Goal: Task Accomplishment & Management: Use online tool/utility

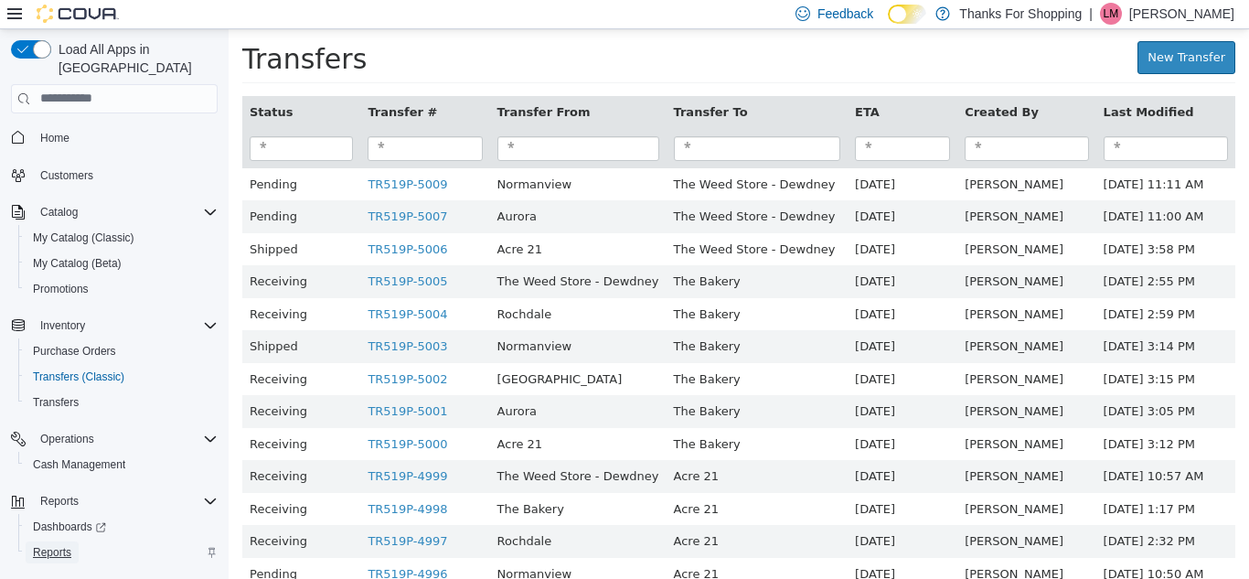
click at [40, 545] on span "Reports" at bounding box center [52, 552] width 38 height 15
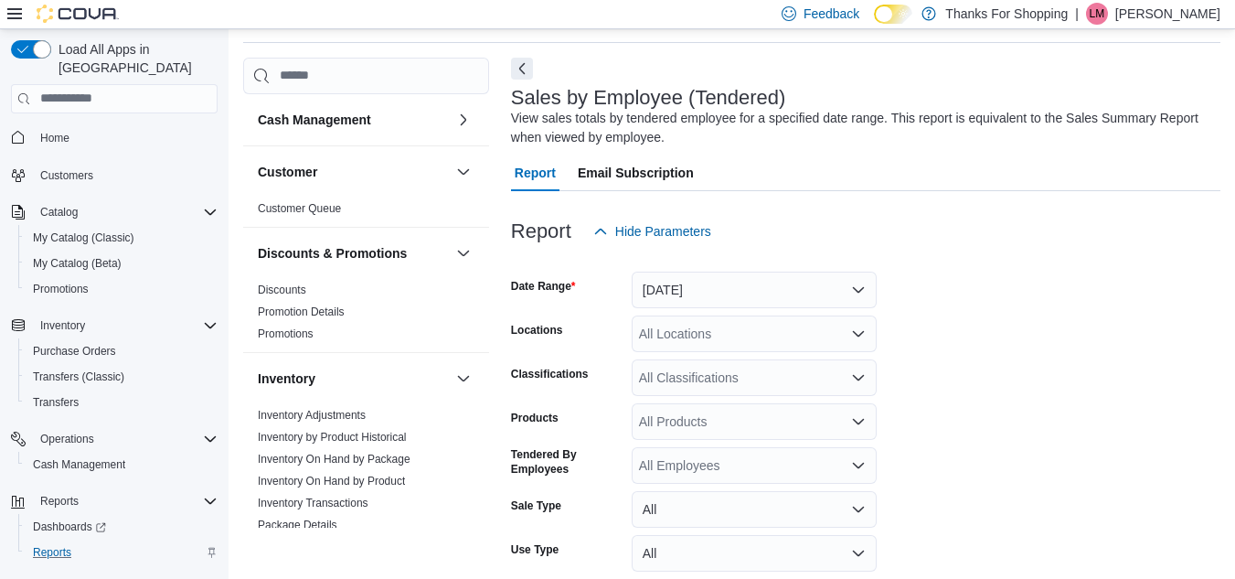
scroll to position [61, 0]
click at [726, 292] on button "[DATE]" at bounding box center [754, 289] width 245 height 37
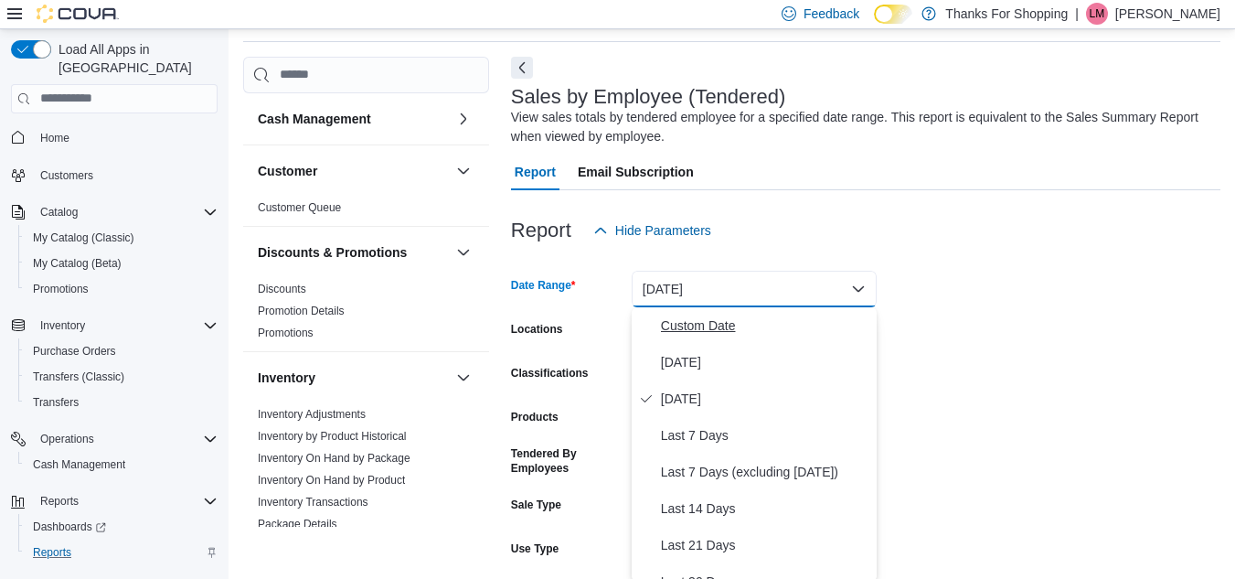
scroll to position [64, 0]
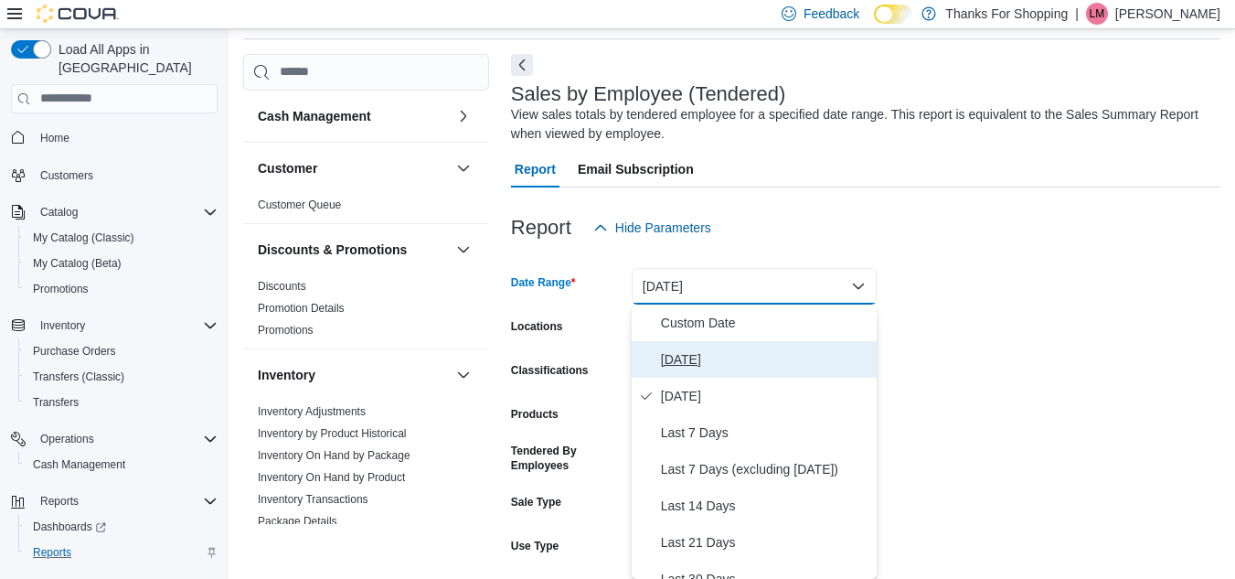
click at [706, 362] on span "[DATE]" at bounding box center [765, 359] width 208 height 22
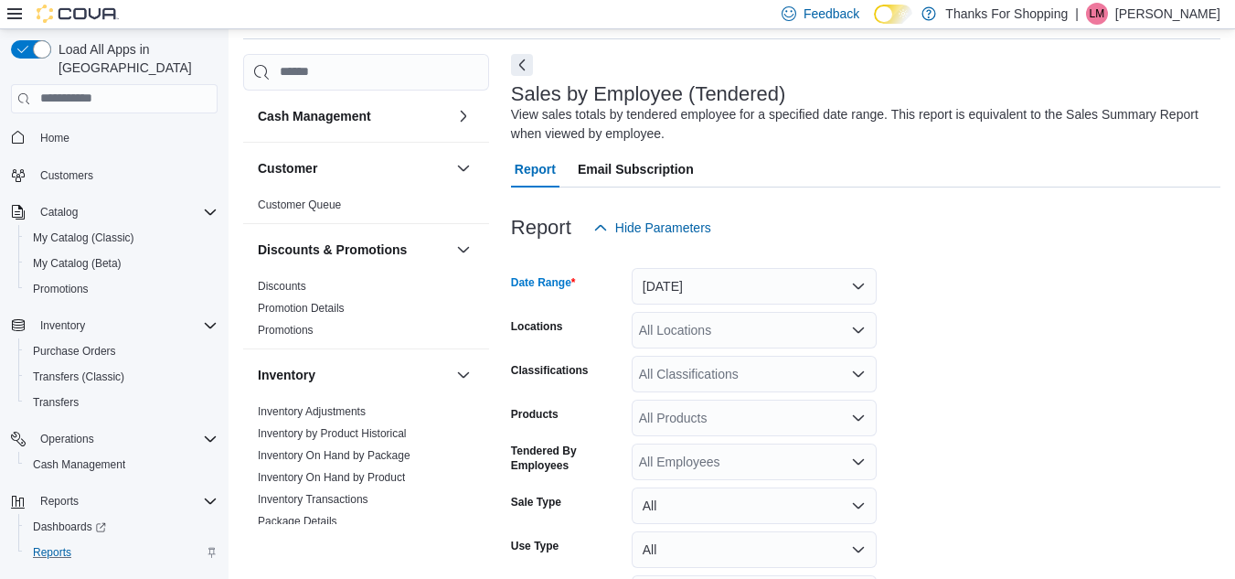
click at [707, 358] on div "All Classifications" at bounding box center [754, 374] width 245 height 37
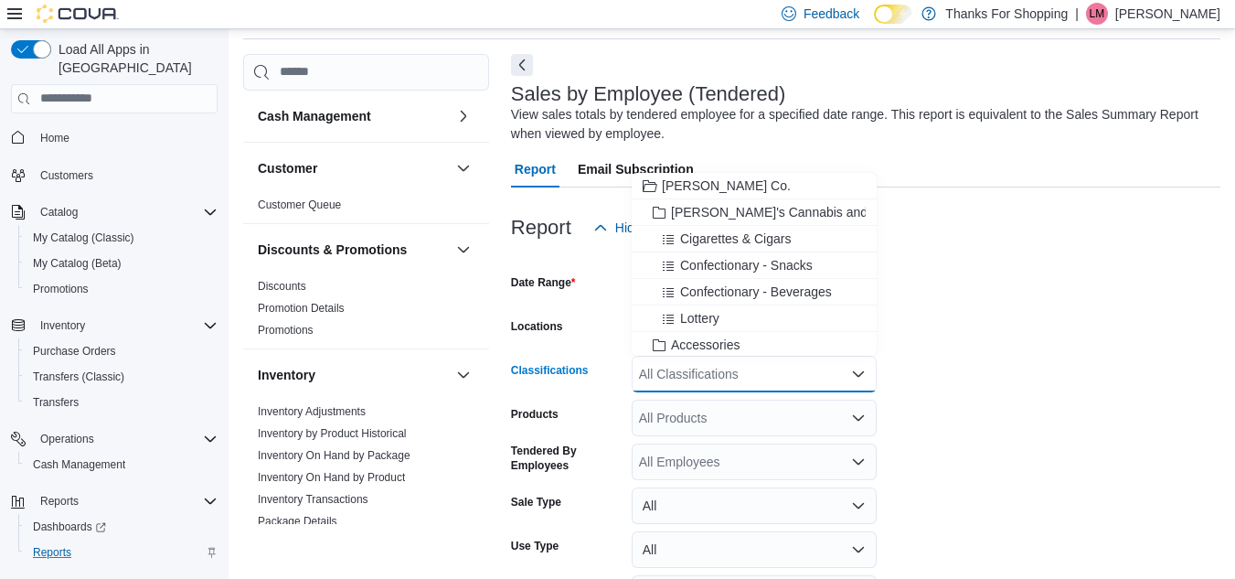
click at [988, 336] on form "Date Range [DATE] Locations All Locations Classifications All Classifications C…" at bounding box center [866, 454] width 710 height 417
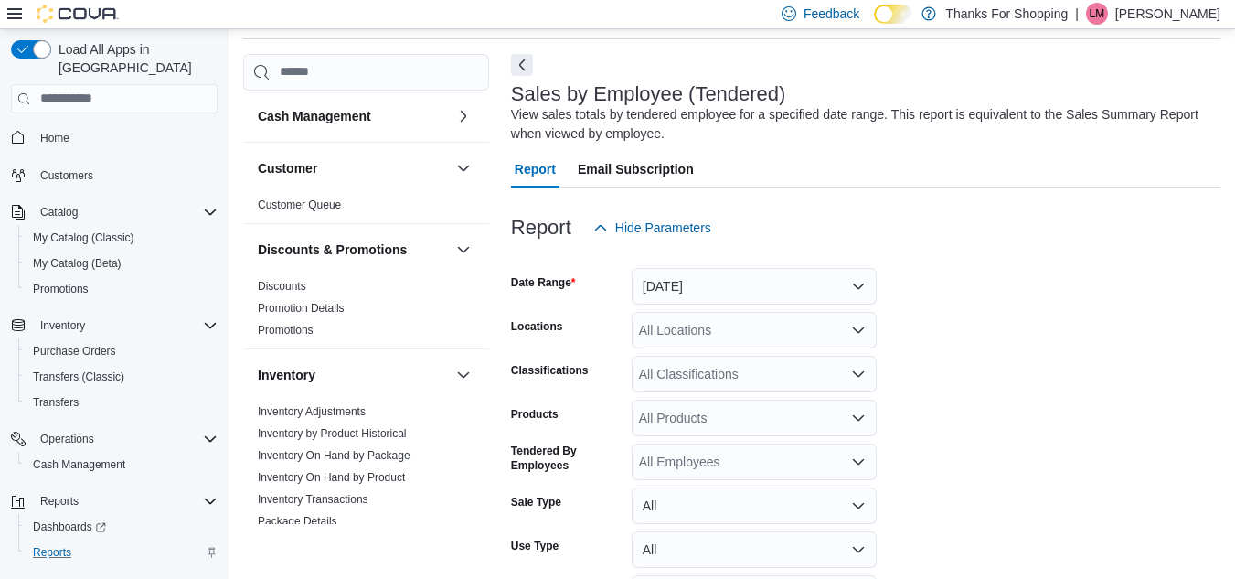
click at [739, 338] on div "All Locations" at bounding box center [754, 330] width 245 height 37
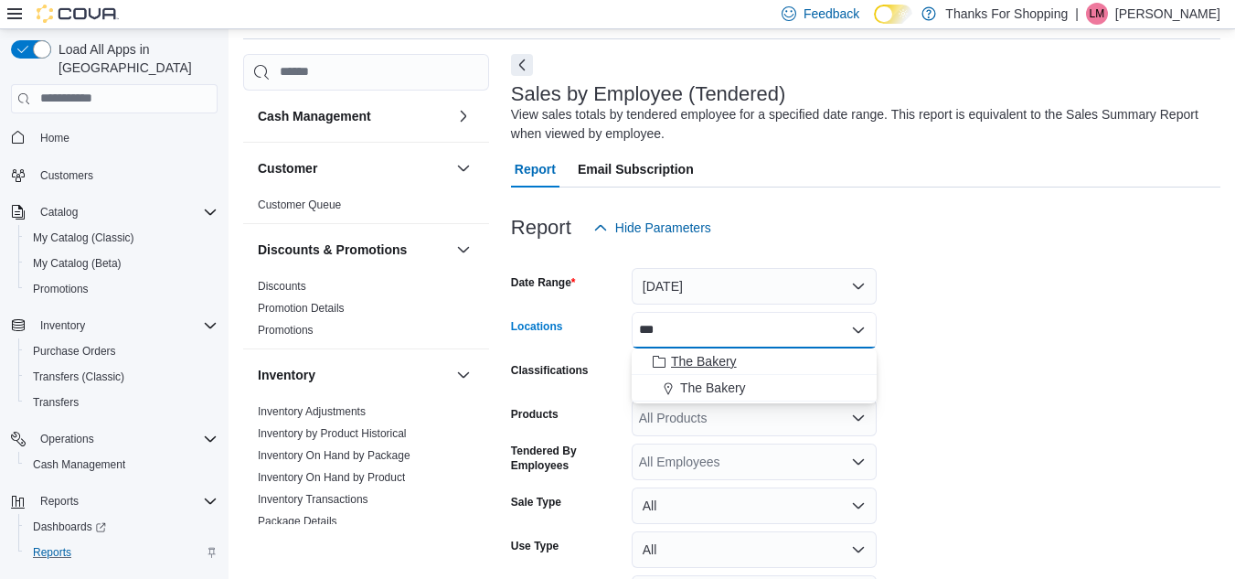
type input "***"
drag, startPoint x: 721, startPoint y: 370, endPoint x: 720, endPoint y: 395, distance: 24.7
click at [720, 395] on div "The Bakery The Bakery" at bounding box center [754, 374] width 245 height 53
click at [721, 387] on span "The Bakery" at bounding box center [713, 388] width 66 height 18
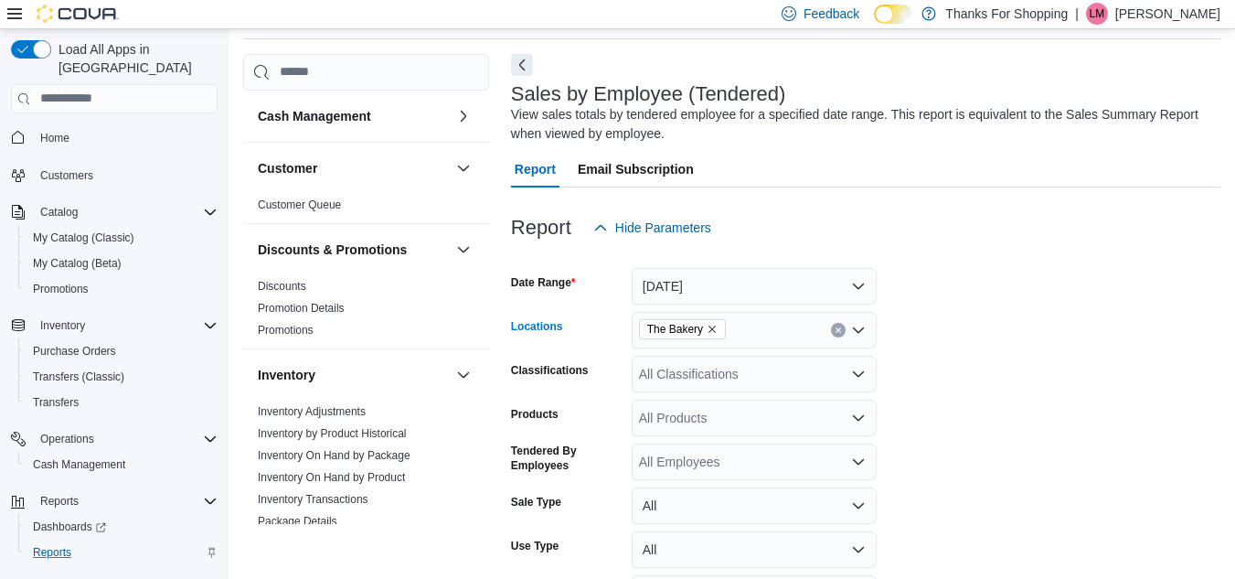
scroll to position [185, 0]
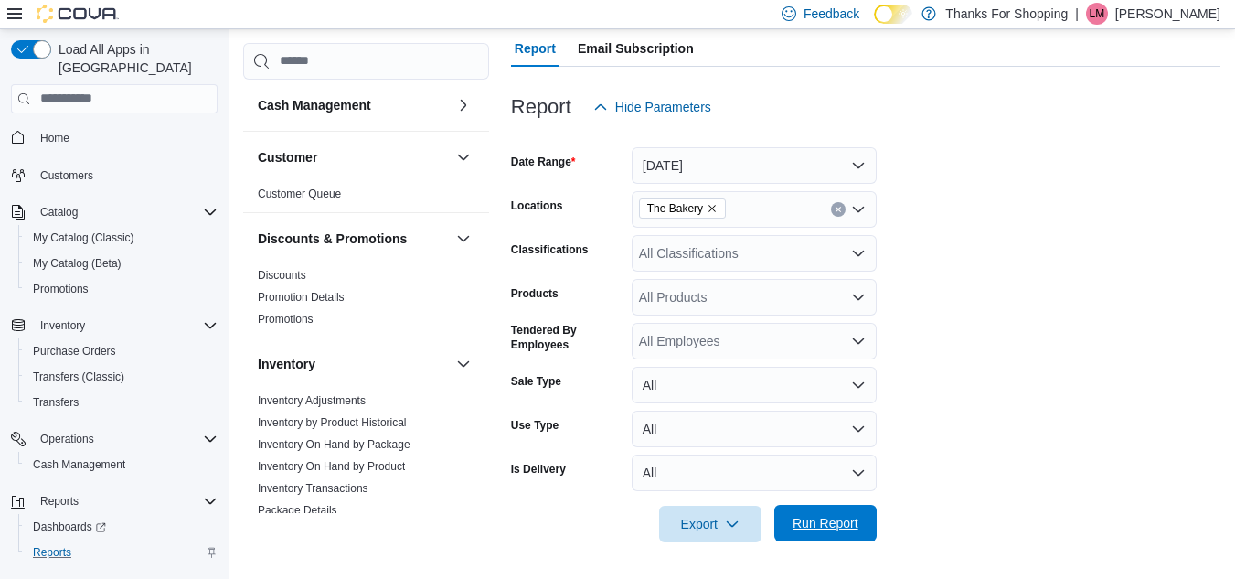
click at [801, 535] on span "Run Report" at bounding box center [825, 523] width 80 height 37
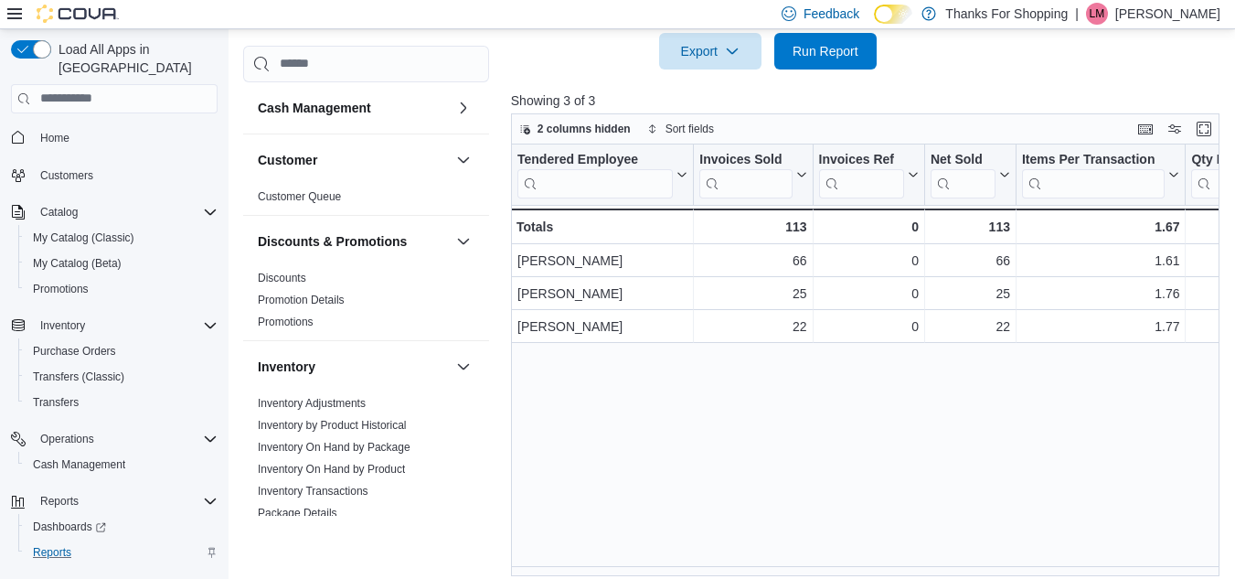
scroll to position [669, 0]
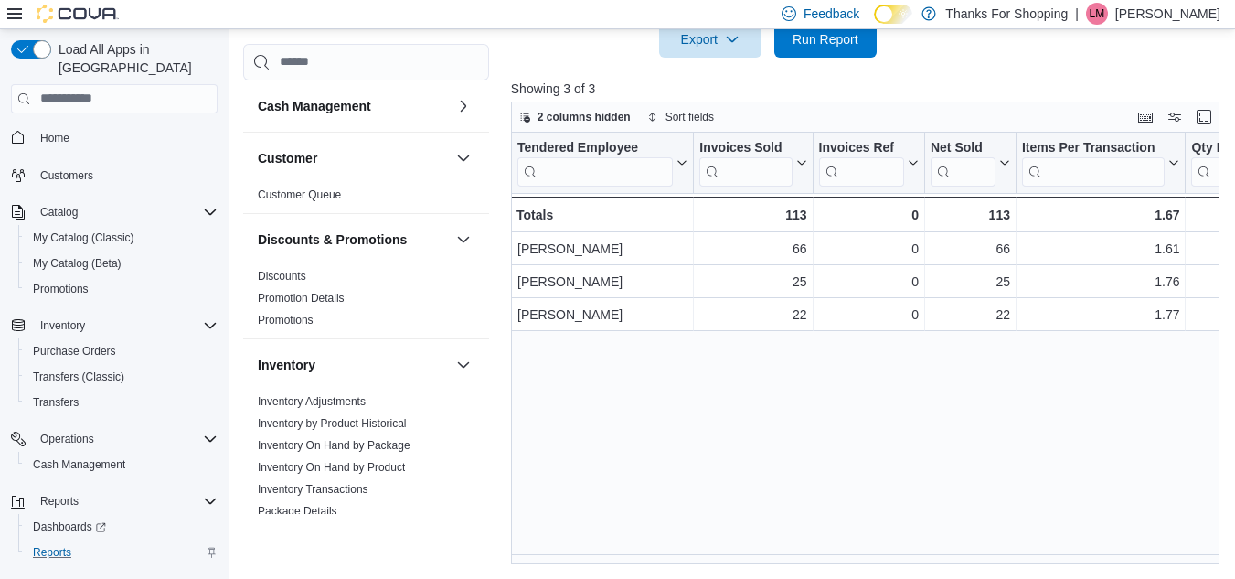
click at [586, 554] on div "Tendered Employee Click to view column header actions Invoices Sold Click to vi…" at bounding box center [869, 349] width 716 height 432
drag, startPoint x: 590, startPoint y: 554, endPoint x: 607, endPoint y: 556, distance: 17.5
click at [607, 556] on div "Tendered Employee Click to view column header actions Invoices Sold Click to vi…" at bounding box center [869, 349] width 716 height 432
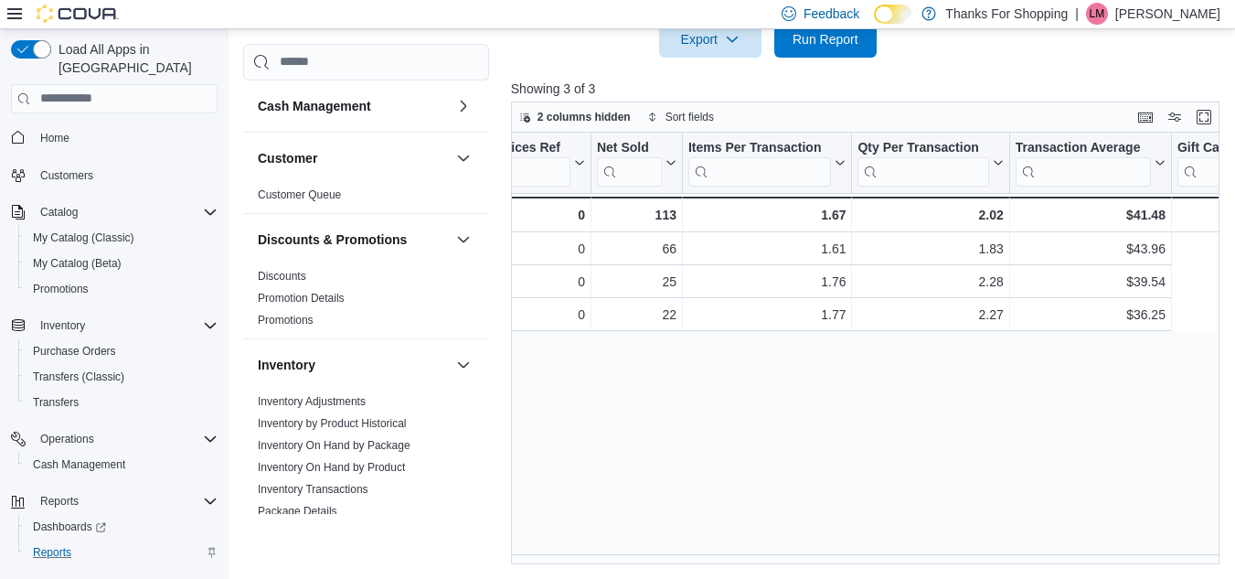
scroll to position [0, 0]
